Goal: Task Accomplishment & Management: Manage account settings

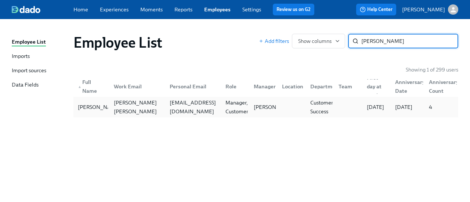
type input "[PERSON_NAME]"
click at [182, 112] on div "[EMAIL_ADDRESS][DOMAIN_NAME]" at bounding box center [192, 107] width 56 height 15
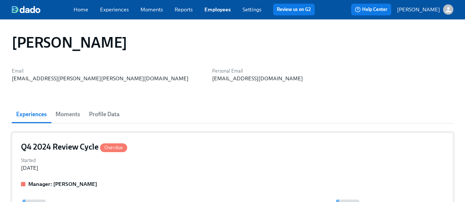
click at [97, 160] on div "Started [DATE]" at bounding box center [232, 164] width 423 height 16
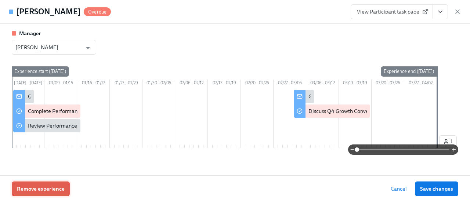
click at [54, 194] on button "Remove experience" at bounding box center [41, 189] width 58 height 15
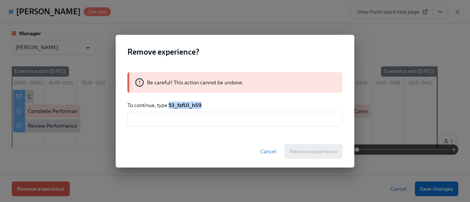
drag, startPoint x: 202, startPoint y: 104, endPoint x: 169, endPoint y: 105, distance: 33.1
click at [169, 105] on p "To continue, type 53_fzfUl_hS9" at bounding box center [235, 105] width 215 height 7
copy strong "53_fzfUl_hS9"
click at [169, 125] on input "text" at bounding box center [235, 119] width 215 height 15
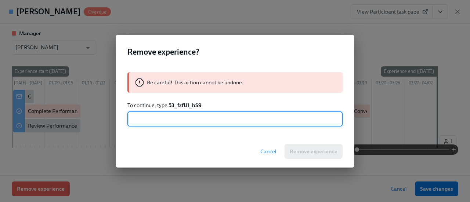
paste input "53_fzfUl_hS9"
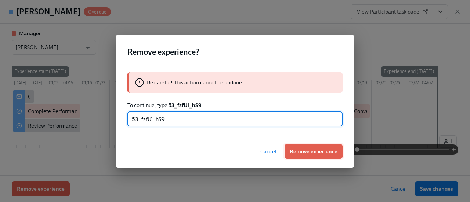
type input "53_fzfUl_hS9"
click at [305, 149] on span "Remove experience" at bounding box center [314, 151] width 48 height 7
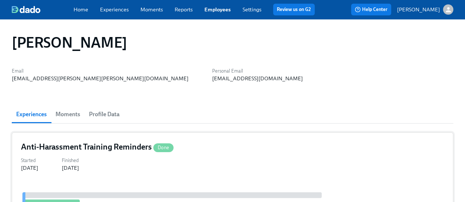
click at [193, 152] on div "Anti-Harassment Training Reminders Done Started [DATE] Finished [DATE]" at bounding box center [232, 176] width 441 height 87
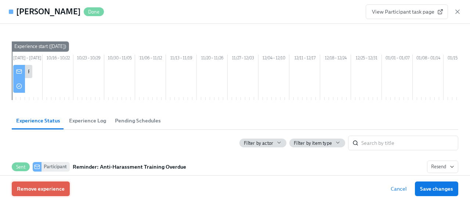
click at [44, 195] on button "Remove experience" at bounding box center [41, 189] width 58 height 15
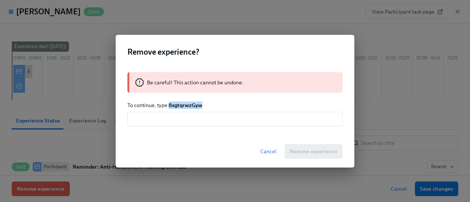
drag, startPoint x: 203, startPoint y: 107, endPoint x: 169, endPoint y: 108, distance: 33.4
click at [169, 108] on p "To continue, type 8xgtqrwzGyw" at bounding box center [235, 105] width 215 height 7
copy strong "8xgtqrwzGyw"
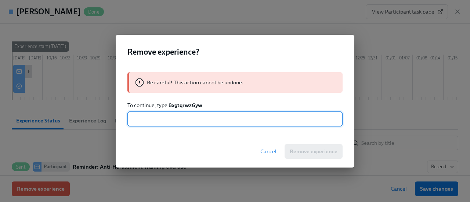
click at [168, 121] on input "text" at bounding box center [235, 119] width 215 height 15
paste input "8xgtqrwzGyw"
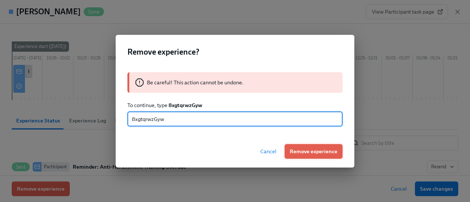
type input "8xgtqrwzGyw"
click at [318, 156] on button "Remove experience" at bounding box center [314, 151] width 58 height 15
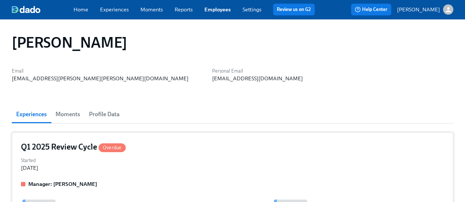
click at [150, 144] on div "Q1 2025 Review Cycle Overdue" at bounding box center [232, 147] width 423 height 11
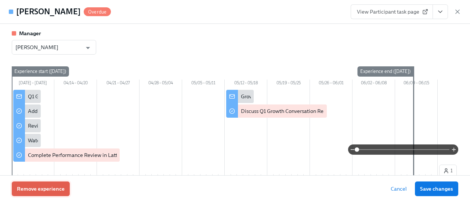
click at [47, 184] on button "Remove experience" at bounding box center [41, 189] width 58 height 15
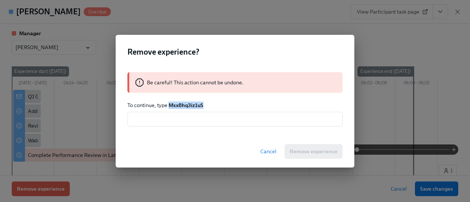
drag, startPoint x: 206, startPoint y: 104, endPoint x: 170, endPoint y: 108, distance: 35.6
click at [170, 108] on p "To continue, type Msx8hq3iz1uS" at bounding box center [235, 105] width 215 height 7
copy strong "Msx8hq3iz1uS"
click at [167, 127] on div "Be careful! This action cannot be undone. To continue, type Msx8hq3iz1uS ​" at bounding box center [235, 100] width 239 height 72
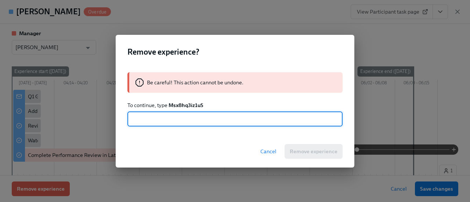
click at [168, 122] on input "text" at bounding box center [235, 119] width 215 height 15
paste input "Msx8hq3iz1uS"
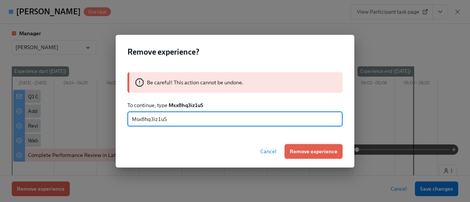
type input "Msx8hq3iz1uS"
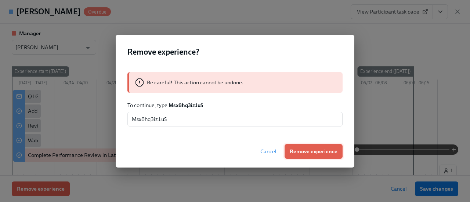
click at [315, 150] on span "Remove experience" at bounding box center [314, 151] width 48 height 7
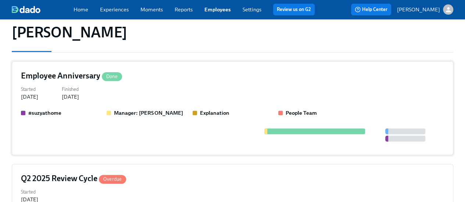
scroll to position [72, 0]
click at [179, 91] on div "Started [DATE] Finished [DATE]" at bounding box center [232, 92] width 423 height 16
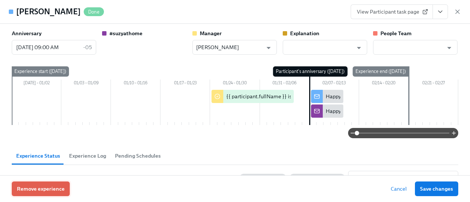
click at [35, 191] on span "Remove experience" at bounding box center [41, 189] width 48 height 7
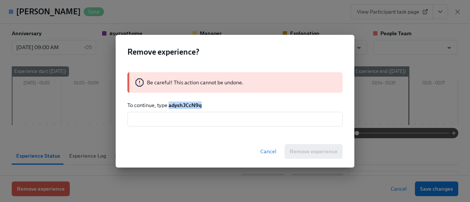
drag, startPoint x: 201, startPoint y: 108, endPoint x: 170, endPoint y: 105, distance: 31.7
click at [170, 105] on strong "adyshJCcN9q" at bounding box center [185, 105] width 33 height 7
copy strong "adyshJCcN9q"
click at [170, 125] on input "text" at bounding box center [235, 119] width 215 height 15
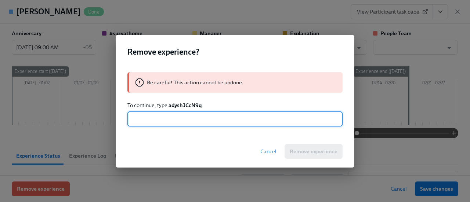
paste input "adyshJCcN9q"
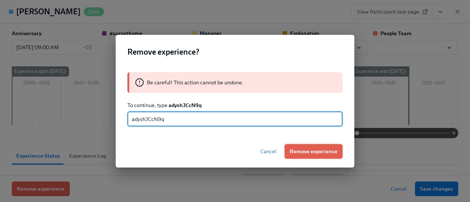
type input "adyshJCcN9q"
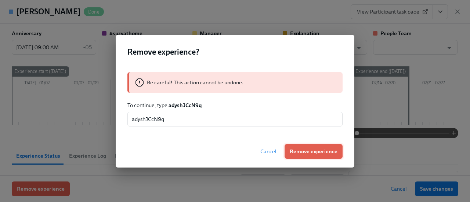
click at [306, 151] on span "Remove experience" at bounding box center [314, 151] width 48 height 7
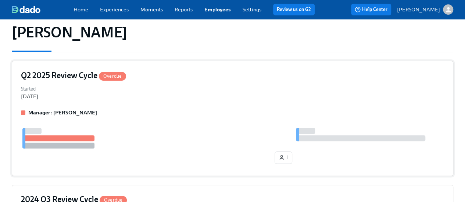
click at [176, 89] on div "Started [DATE]" at bounding box center [232, 92] width 423 height 16
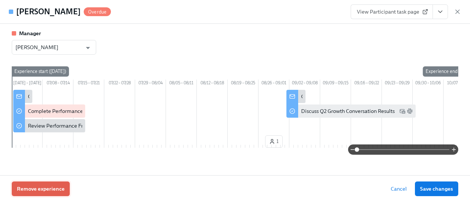
click at [58, 189] on span "Remove experience" at bounding box center [41, 189] width 48 height 7
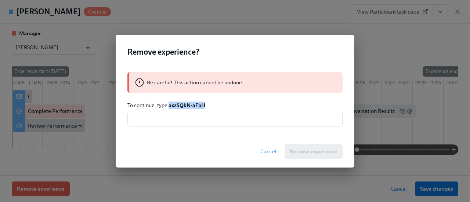
drag, startPoint x: 204, startPoint y: 106, endPoint x: 169, endPoint y: 107, distance: 34.6
click at [169, 107] on strong "axzSQkN-aFbH" at bounding box center [187, 105] width 37 height 7
copy strong "axzSQkN-aFbH"
click at [168, 129] on div "Be careful! This action cannot be undone. To continue, type axzSQkN-aFbH ​" at bounding box center [235, 100] width 239 height 72
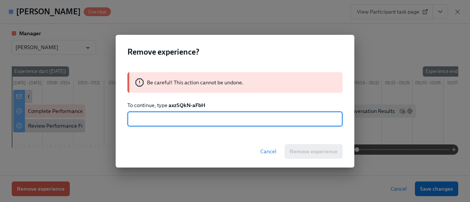
click at [173, 120] on input "text" at bounding box center [235, 119] width 215 height 15
paste input "axzSQkN-aFbH"
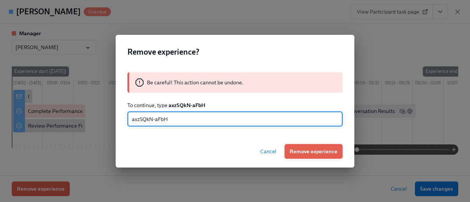
type input "axzSQkN-aFbH"
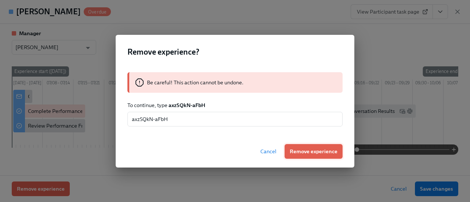
click at [302, 151] on span "Remove experience" at bounding box center [314, 151] width 48 height 7
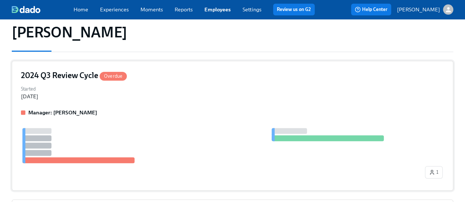
click at [165, 107] on div "2024 Q3 Review Cycle Overdue Started [DATE] Manager: [PERSON_NAME] 1" at bounding box center [232, 126] width 441 height 130
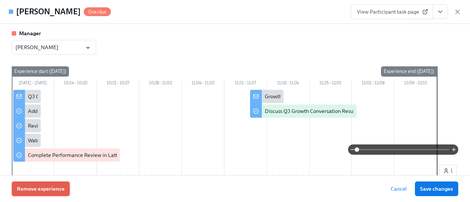
click at [48, 191] on span "Remove experience" at bounding box center [41, 189] width 48 height 7
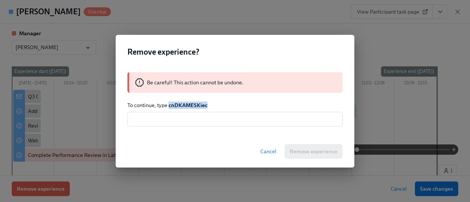
drag, startPoint x: 207, startPoint y: 106, endPoint x: 170, endPoint y: 105, distance: 37.5
click at [170, 105] on p "To continue, type cnDKAMESKiec" at bounding box center [235, 105] width 215 height 7
copy strong "cnDKAMESKiec"
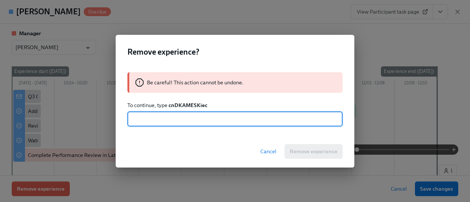
click at [170, 123] on input "text" at bounding box center [235, 119] width 215 height 15
paste input "cnDKAMESKiec"
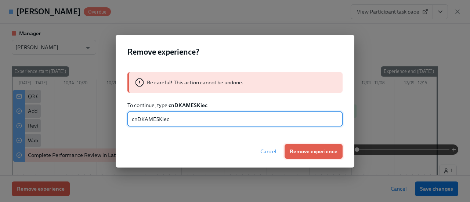
type input "cnDKAMESKiec"
click at [299, 151] on span "Remove experience" at bounding box center [314, 151] width 48 height 7
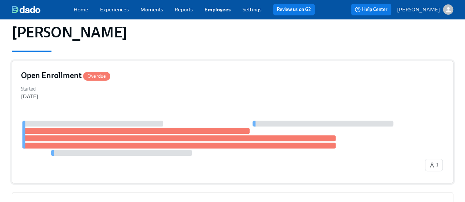
click at [150, 105] on div "Open Enrollment Overdue Started [DATE] 1" at bounding box center [232, 122] width 441 height 123
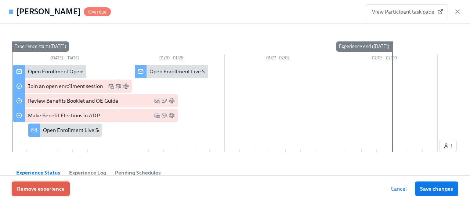
click at [44, 184] on button "Remove experience" at bounding box center [41, 189] width 58 height 15
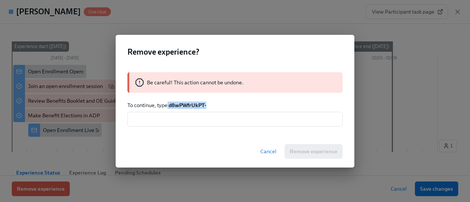
drag, startPoint x: 209, startPoint y: 105, endPoint x: 168, endPoint y: 105, distance: 40.8
click at [168, 105] on p "To continue, type d8wPWfrUkPT-" at bounding box center [235, 105] width 215 height 7
click at [209, 105] on p "To continue, type d8wPWfrUkPT-" at bounding box center [235, 105] width 215 height 7
drag, startPoint x: 170, startPoint y: 105, endPoint x: 207, endPoint y: 104, distance: 37.5
click at [207, 104] on p "To continue, type d8wPWfrUkPT-" at bounding box center [235, 105] width 215 height 7
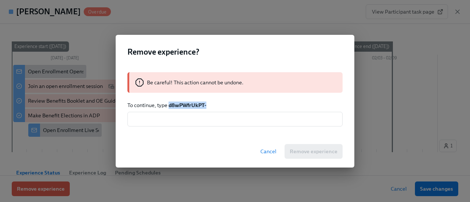
copy strong "d8wPWfrUkPT-"
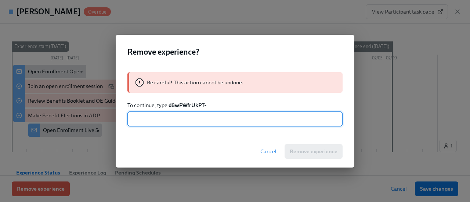
click at [197, 120] on input "text" at bounding box center [235, 119] width 215 height 15
paste input "d8wPWfrUkPT-"
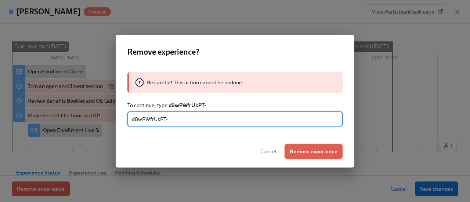
type input "d8wPWfrUkPT-"
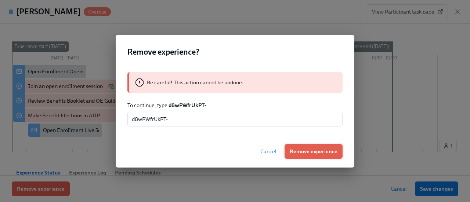
click at [313, 148] on span "Remove experience" at bounding box center [314, 151] width 48 height 7
